Goal: Information Seeking & Learning: Find specific fact

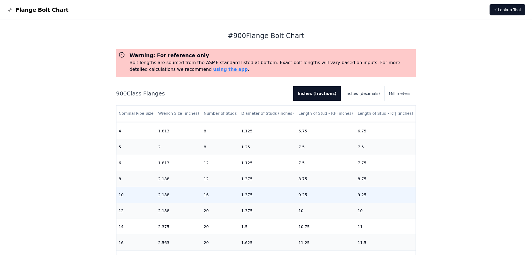
scroll to position [140, 0]
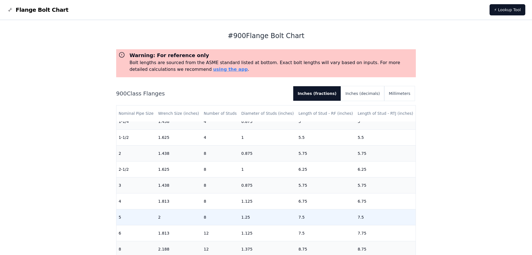
scroll to position [84, 0]
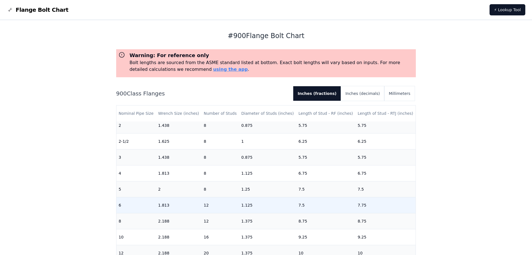
click at [249, 205] on td "1.125" at bounding box center [267, 205] width 57 height 16
drag, startPoint x: 250, startPoint y: 204, endPoint x: 241, endPoint y: 204, distance: 8.9
click at [241, 204] on td "1.125" at bounding box center [267, 205] width 57 height 16
click at [120, 205] on td "6" at bounding box center [137, 205] width 40 height 16
drag, startPoint x: 118, startPoint y: 205, endPoint x: 369, endPoint y: 209, distance: 250.5
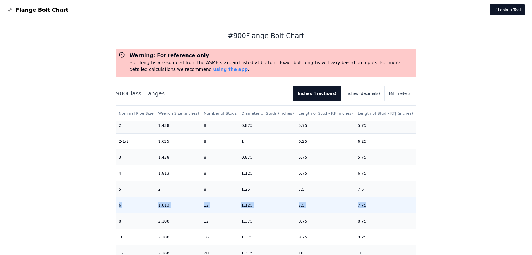
click at [369, 209] on tr "6 1.813 12 1.125 7.5 7.75" at bounding box center [267, 205] width 300 height 16
copy tr "6 1.813 12 1.125 7.5 7.75"
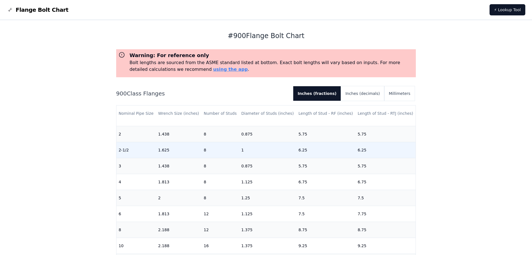
scroll to position [84, 0]
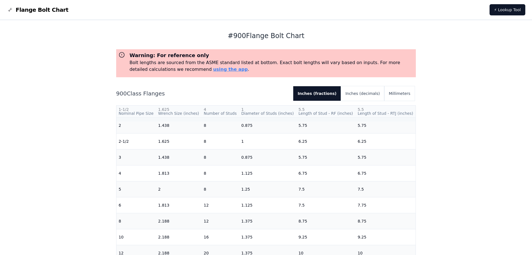
click at [120, 113] on th "Nominal Pipe Size" at bounding box center [137, 113] width 40 height 16
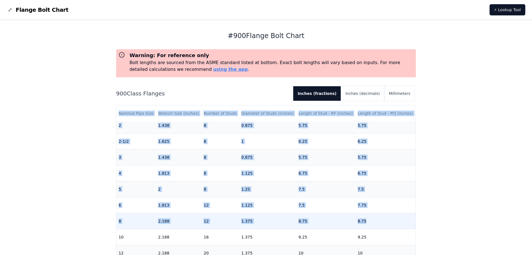
drag, startPoint x: 117, startPoint y: 113, endPoint x: 396, endPoint y: 224, distance: 300.8
click at [396, 224] on table "Nominal Pipe Size Wrench Size (inches) Number of Studs Diameter of Studs (inche…" at bounding box center [267, 181] width 300 height 319
click at [334, 218] on td "8.75" at bounding box center [326, 221] width 59 height 16
